Goal: Task Accomplishment & Management: Use online tool/utility

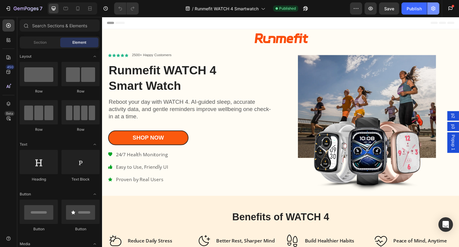
click at [436, 11] on icon "button" at bounding box center [434, 8] width 6 height 6
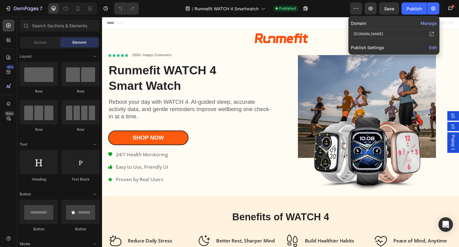
click at [433, 35] on icon at bounding box center [432, 33] width 3 height 3
click at [429, 25] on button "Manage" at bounding box center [429, 23] width 16 height 6
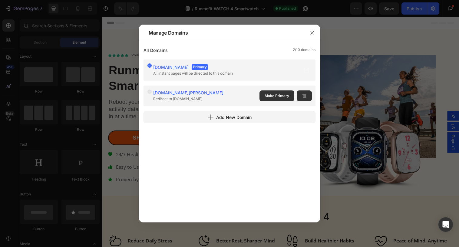
click at [224, 93] on span "runmefit-official-store-for-smart-w.vercel.app" at bounding box center [188, 92] width 70 height 5
click at [180, 66] on span "[DOMAIN_NAME]" at bounding box center [170, 67] width 35 height 5
click at [311, 32] on icon "button" at bounding box center [312, 32] width 3 height 3
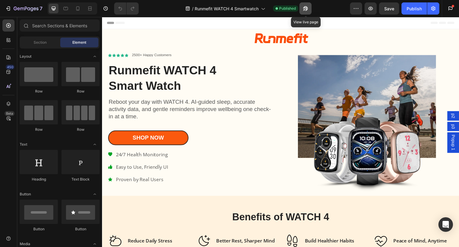
click at [306, 8] on icon "button" at bounding box center [306, 8] width 6 height 6
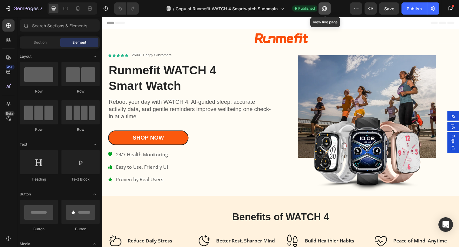
click at [325, 10] on icon "button" at bounding box center [325, 8] width 6 height 6
click at [435, 11] on icon "button" at bounding box center [434, 8] width 6 height 6
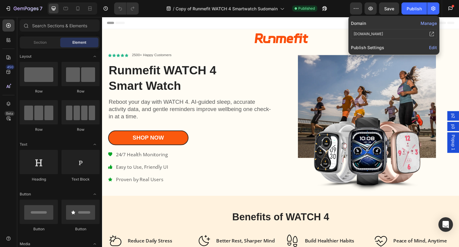
click at [384, 37] on div "[DOMAIN_NAME]" at bounding box center [394, 34] width 86 height 10
drag, startPoint x: 384, startPoint y: 37, endPoint x: 350, endPoint y: 35, distance: 33.4
click at [350, 35] on div "Domain Manage [DOMAIN_NAME] Publish Settings Edit" at bounding box center [394, 35] width 91 height 39
copy div "[DOMAIN_NAME]"
click at [319, 37] on div at bounding box center [284, 38] width 364 height 11
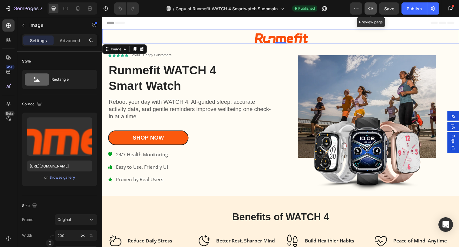
click at [369, 9] on icon "button" at bounding box center [371, 8] width 6 height 6
click at [434, 10] on icon "button" at bounding box center [434, 8] width 6 height 6
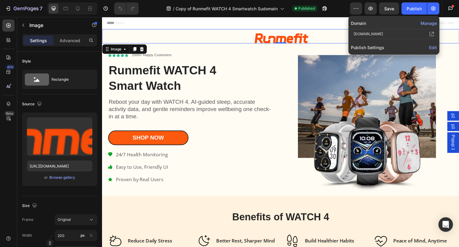
click at [388, 35] on div "[DOMAIN_NAME]" at bounding box center [394, 34] width 86 height 10
click at [379, 34] on div "[DOMAIN_NAME]" at bounding box center [368, 33] width 29 height 5
drag, startPoint x: 386, startPoint y: 34, endPoint x: 350, endPoint y: 33, distance: 35.8
click at [350, 33] on div "Domain Manage [DOMAIN_NAME] Publish Settings Edit" at bounding box center [394, 35] width 91 height 39
copy div "[DOMAIN_NAME]"
